Goal: Check status

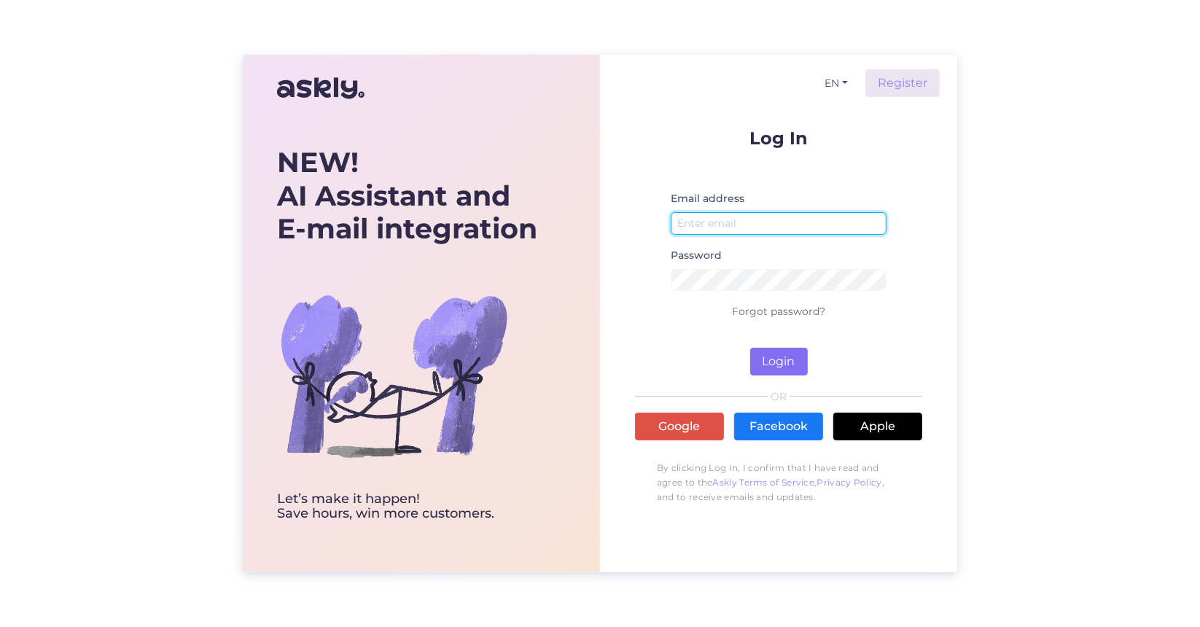
type input "[EMAIL_ADDRESS][DOMAIN_NAME]"
click at [776, 359] on button "Login" at bounding box center [779, 362] width 58 height 28
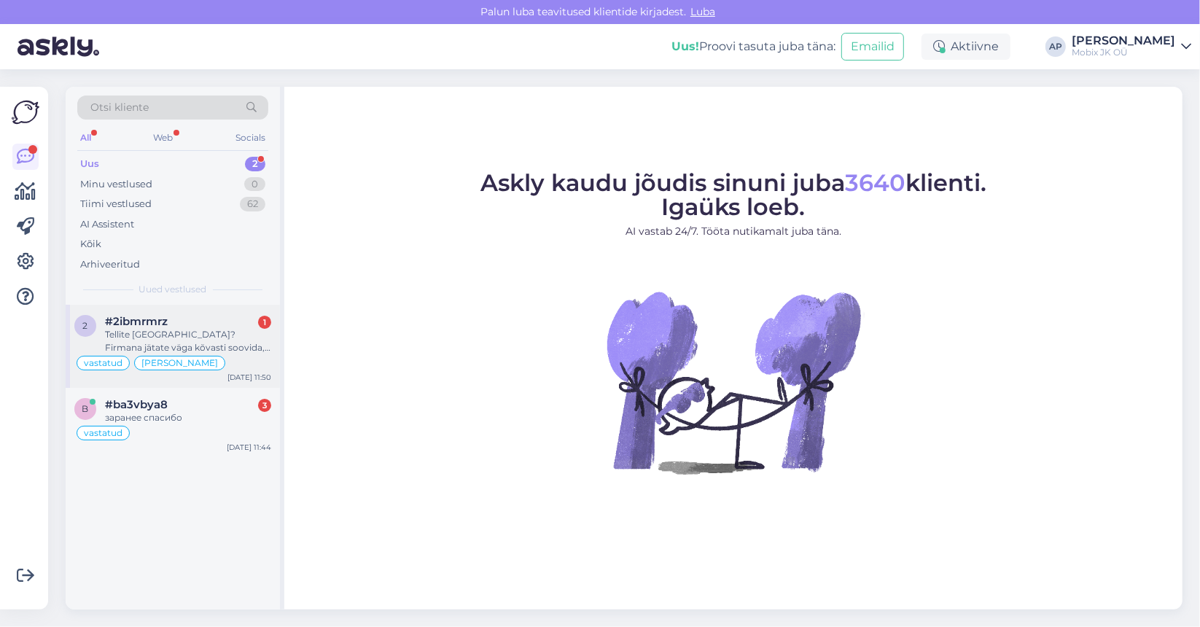
click at [163, 325] on span "#2ibmrmrz" at bounding box center [136, 321] width 63 height 13
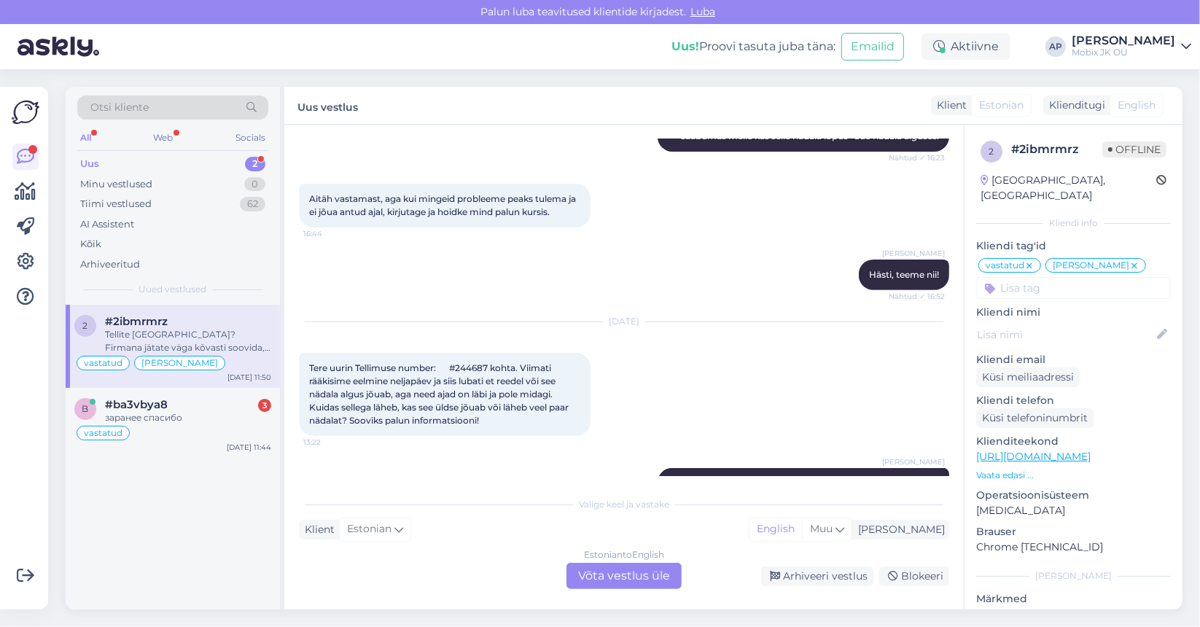
scroll to position [394, 0]
click at [459, 362] on span "Tere uurin Tellimuse number: #244687 kohta. Viimati rääkisime eelmine neljapäev…" at bounding box center [440, 393] width 262 height 63
copy span "244687"
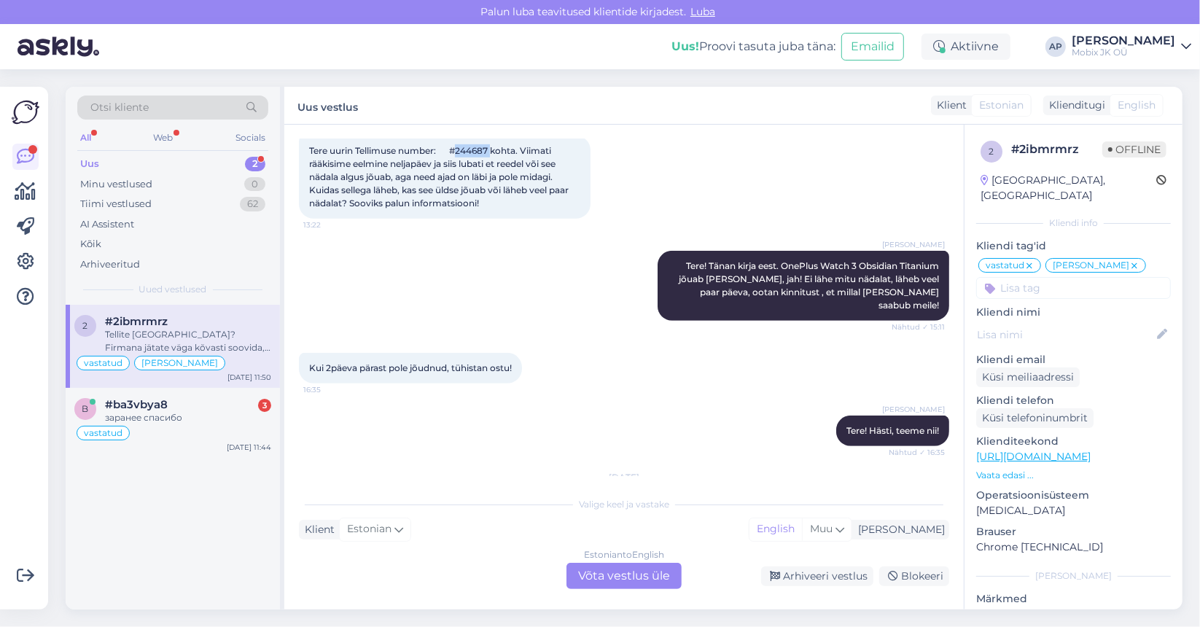
scroll to position [612, 0]
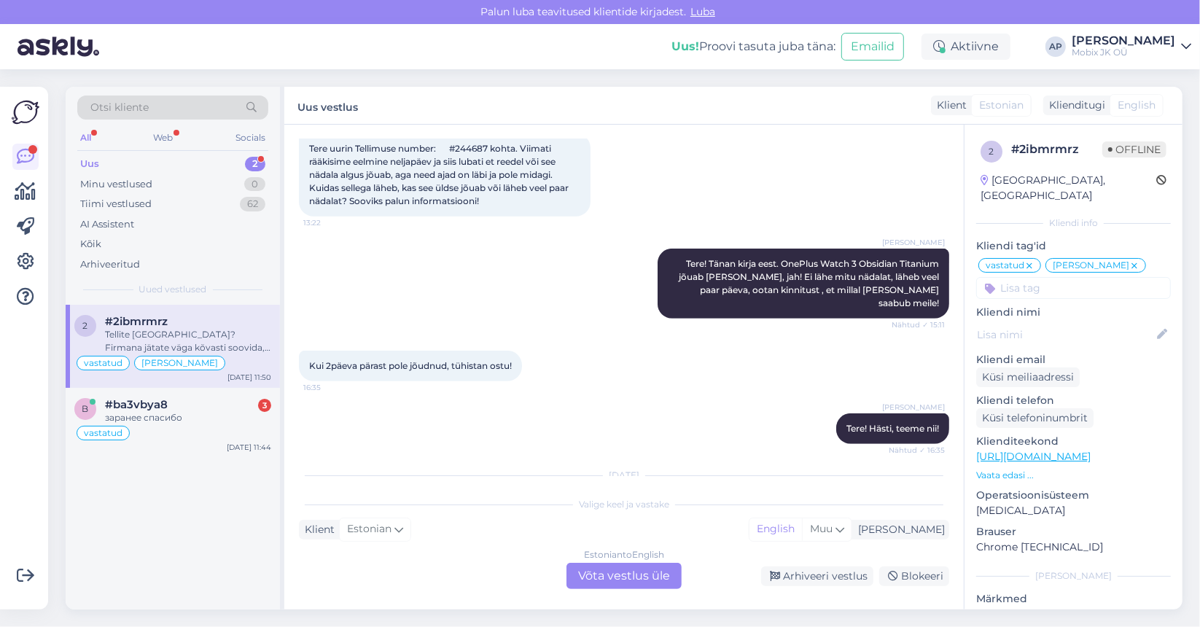
click at [512, 260] on div "[PERSON_NAME]! Tänan kirja eest. OnePlus Watch 3 Obsidian Titanium jõuab [PERSO…" at bounding box center [624, 284] width 650 height 102
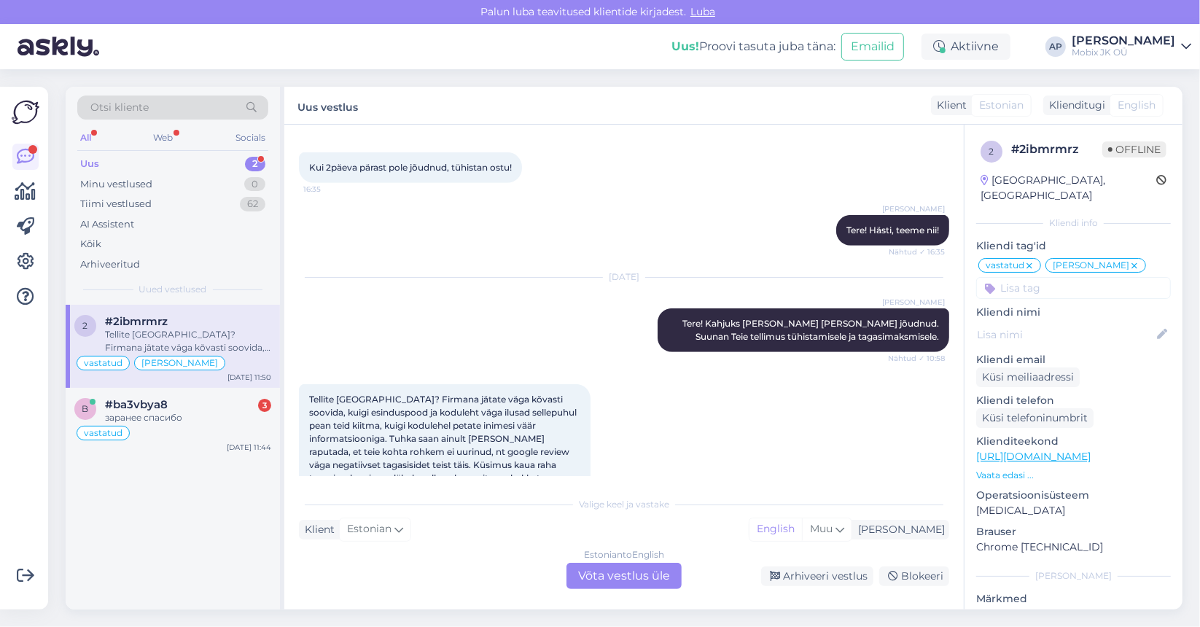
scroll to position [831, 0]
